Goal: Browse casually

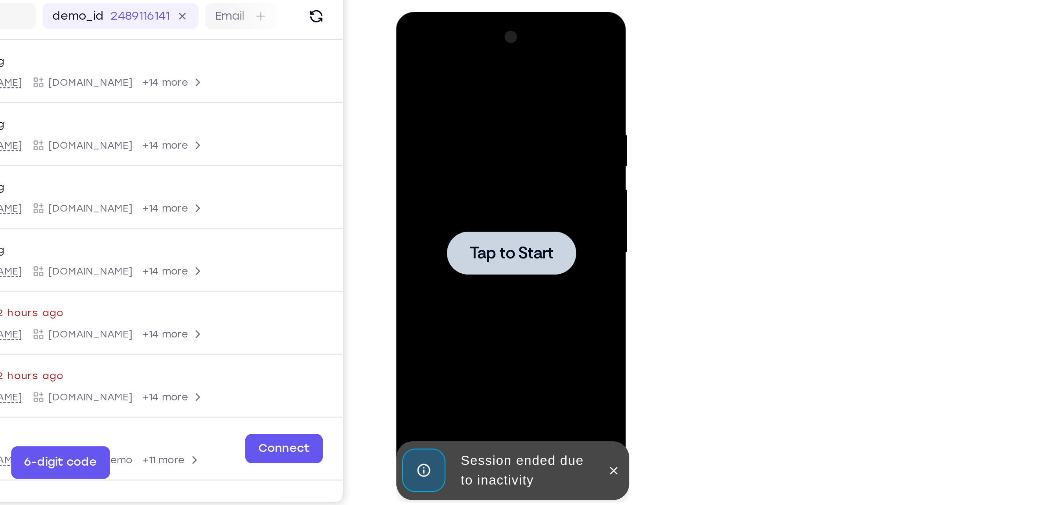
click at [460, 137] on div at bounding box center [451, 128] width 62 height 21
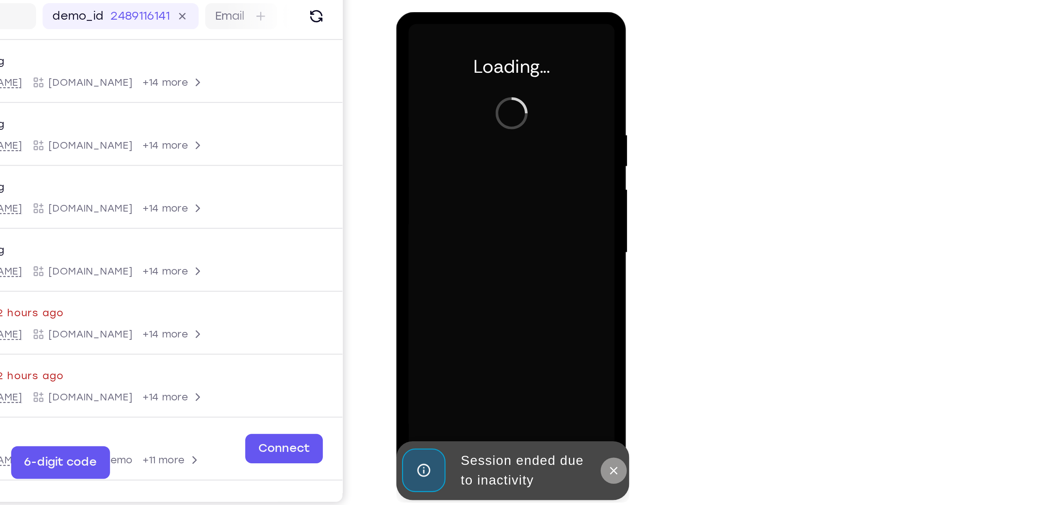
click at [503, 232] on icon at bounding box center [500, 233] width 6 height 6
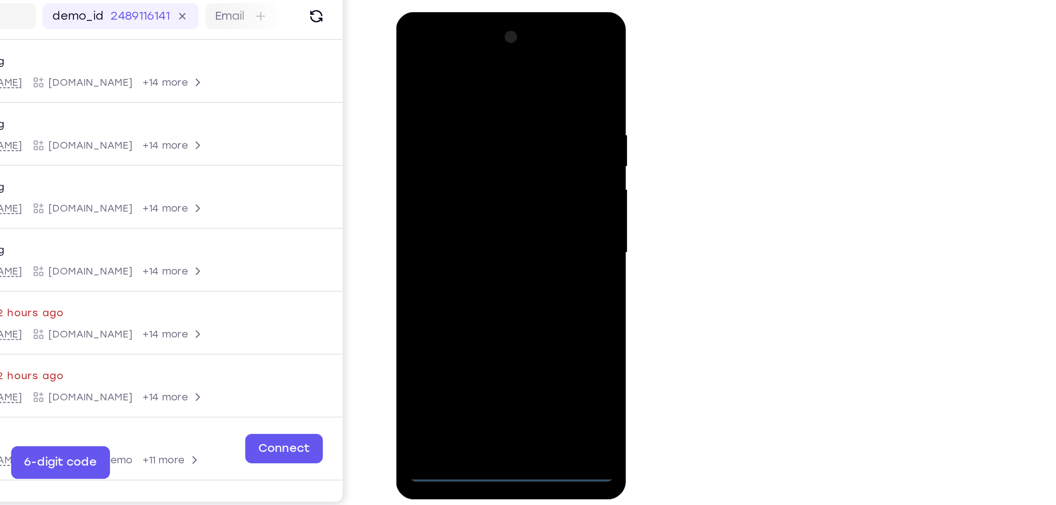
click at [451, 233] on div at bounding box center [450, 128] width 99 height 220
click at [488, 200] on div at bounding box center [450, 128] width 99 height 220
click at [436, 52] on div at bounding box center [450, 128] width 99 height 220
click at [482, 118] on div at bounding box center [450, 128] width 99 height 220
click at [442, 142] on div at bounding box center [450, 128] width 99 height 220
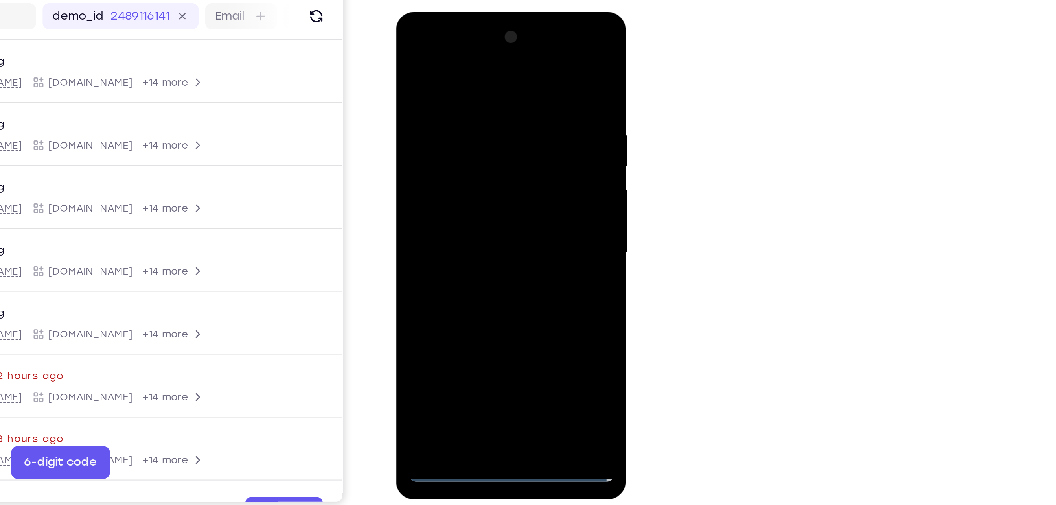
click at [453, 170] on div at bounding box center [450, 128] width 99 height 220
click at [473, 93] on div at bounding box center [450, 128] width 99 height 220
click at [445, 117] on div at bounding box center [450, 128] width 99 height 220
click at [453, 221] on div at bounding box center [450, 128] width 99 height 220
click at [465, 147] on div at bounding box center [450, 128] width 99 height 220
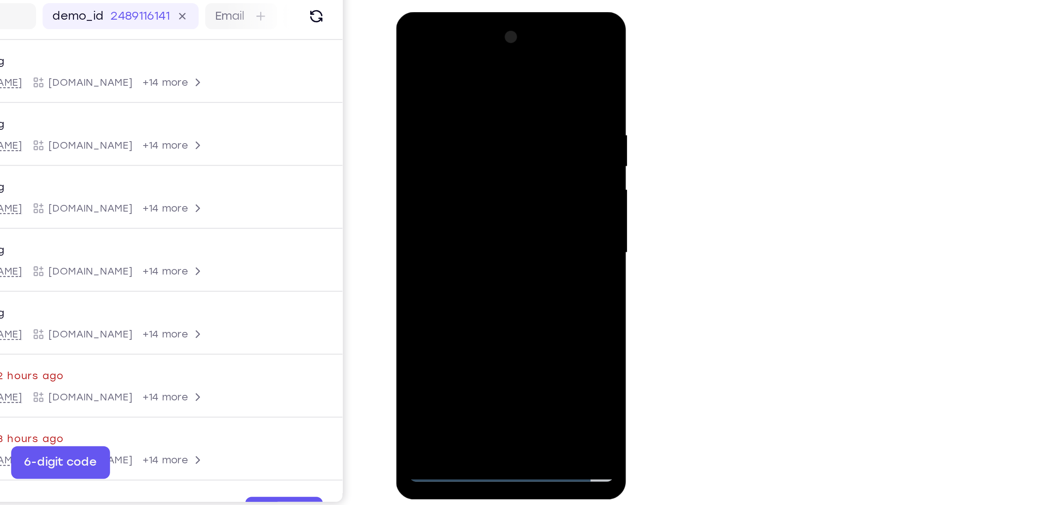
click at [424, 111] on div at bounding box center [450, 128] width 99 height 220
click at [425, 118] on div at bounding box center [450, 128] width 99 height 220
click at [425, 116] on div at bounding box center [450, 128] width 99 height 220
click at [434, 120] on div at bounding box center [450, 128] width 99 height 220
click at [442, 222] on div at bounding box center [450, 128] width 99 height 220
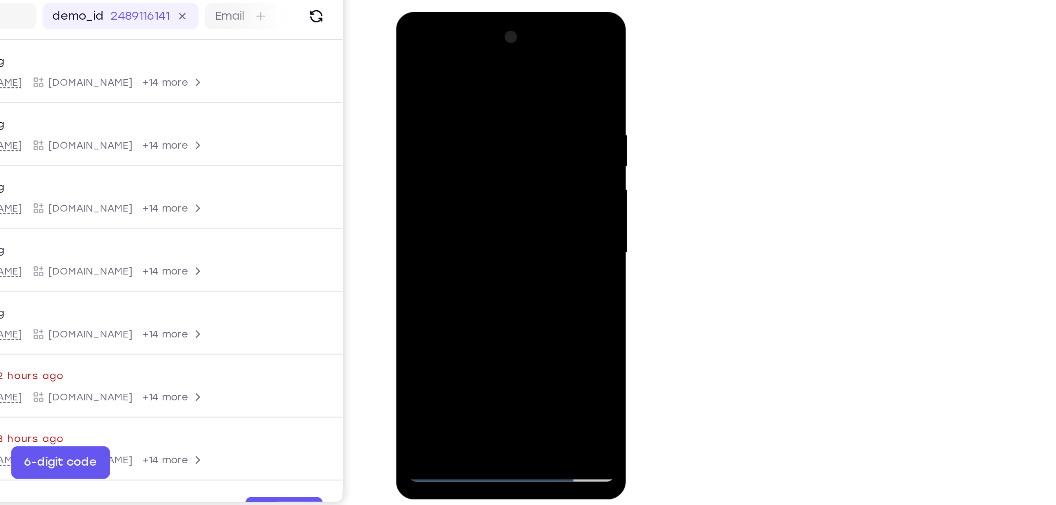
click at [477, 86] on div at bounding box center [450, 128] width 99 height 220
click at [410, 48] on div at bounding box center [450, 128] width 99 height 220
